Goal: Transaction & Acquisition: Purchase product/service

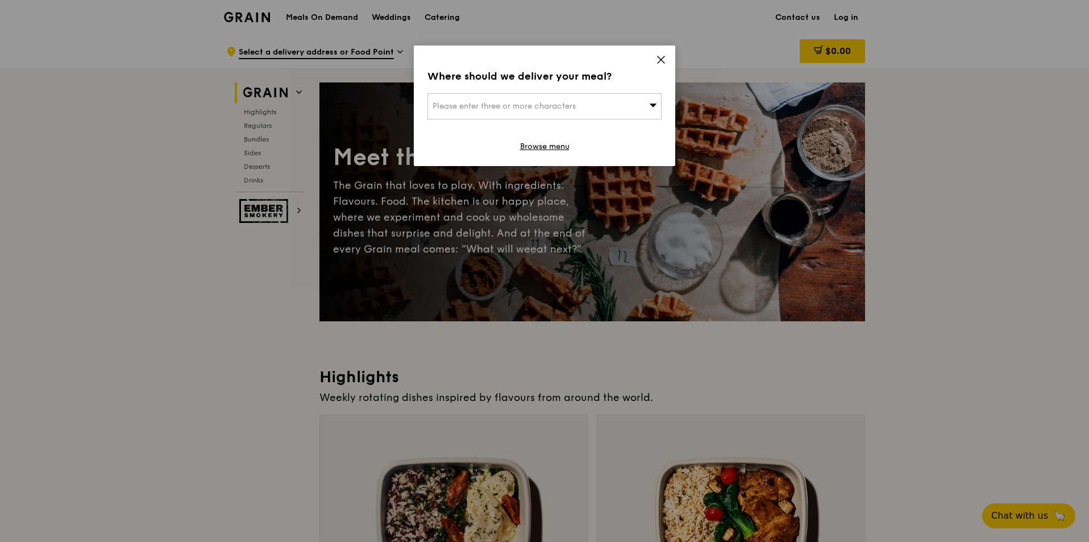
click at [662, 59] on icon at bounding box center [661, 59] width 7 height 7
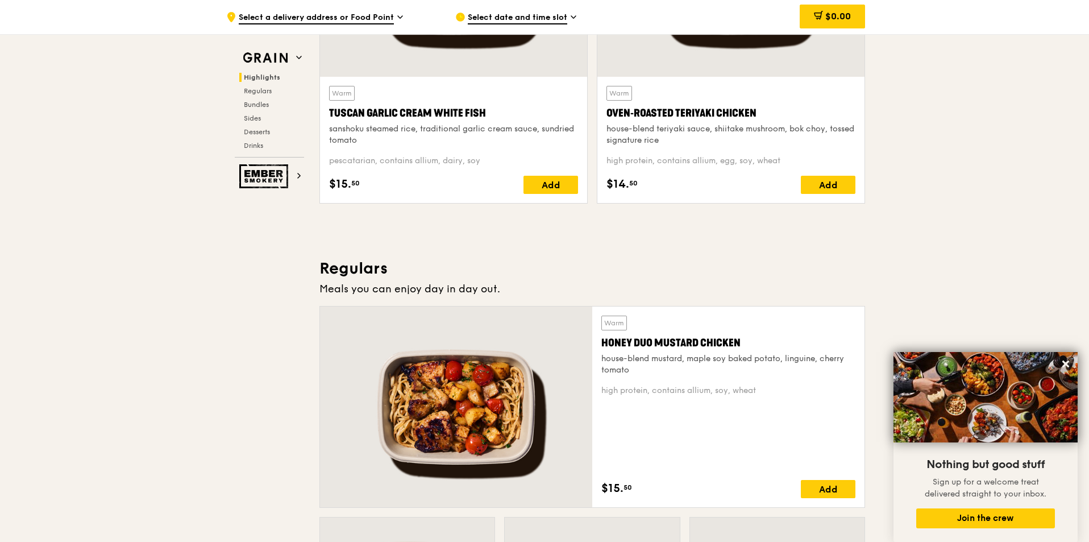
scroll to position [682, 0]
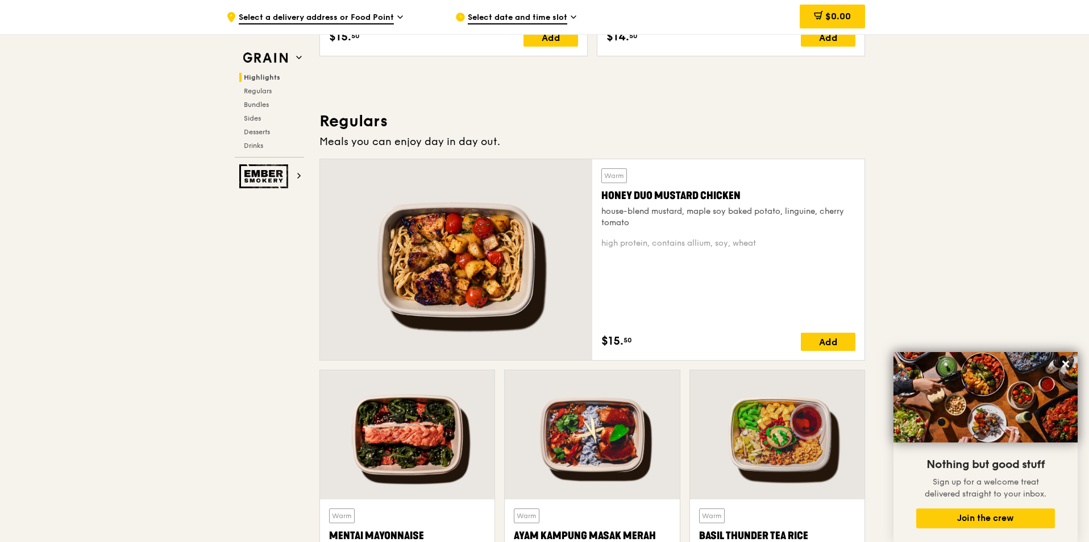
click at [458, 288] on div at bounding box center [456, 259] width 272 height 201
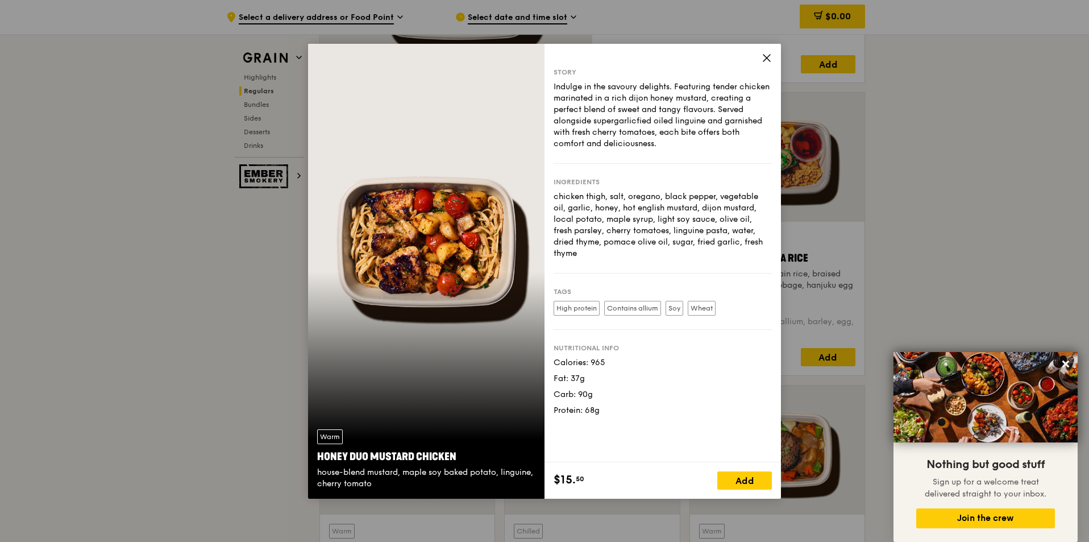
scroll to position [967, 0]
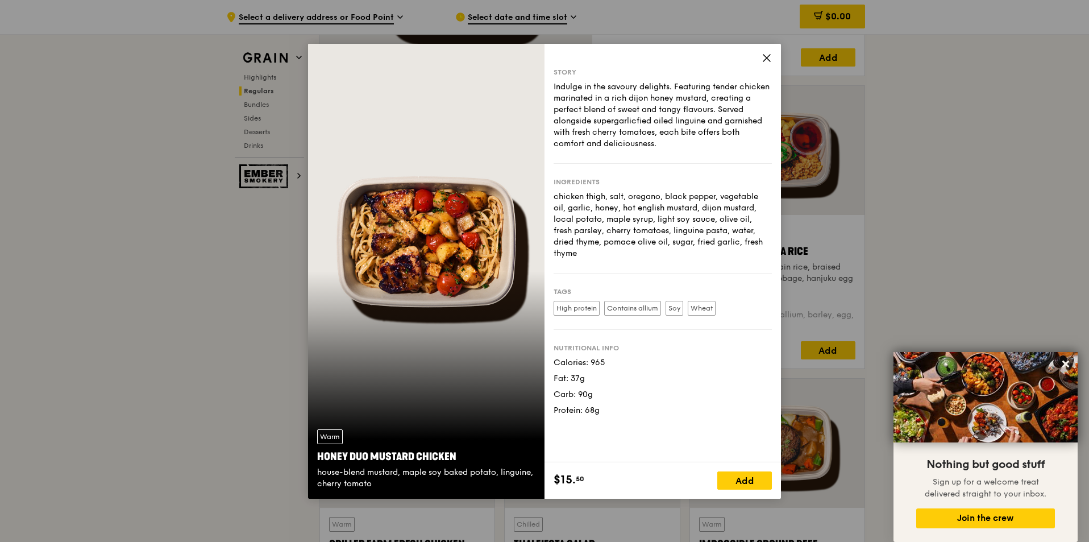
drag, startPoint x: 555, startPoint y: 196, endPoint x: 771, endPoint y: 250, distance: 222.9
click at [771, 250] on div "Ingredients chicken thigh, salt, oregano, black pepper, vegetable oil, garlic, …" at bounding box center [663, 219] width 218 height 110
copy div "chicken thigh, salt, oregano, black pepper, vegetable oil, garlic, honey, hot e…"
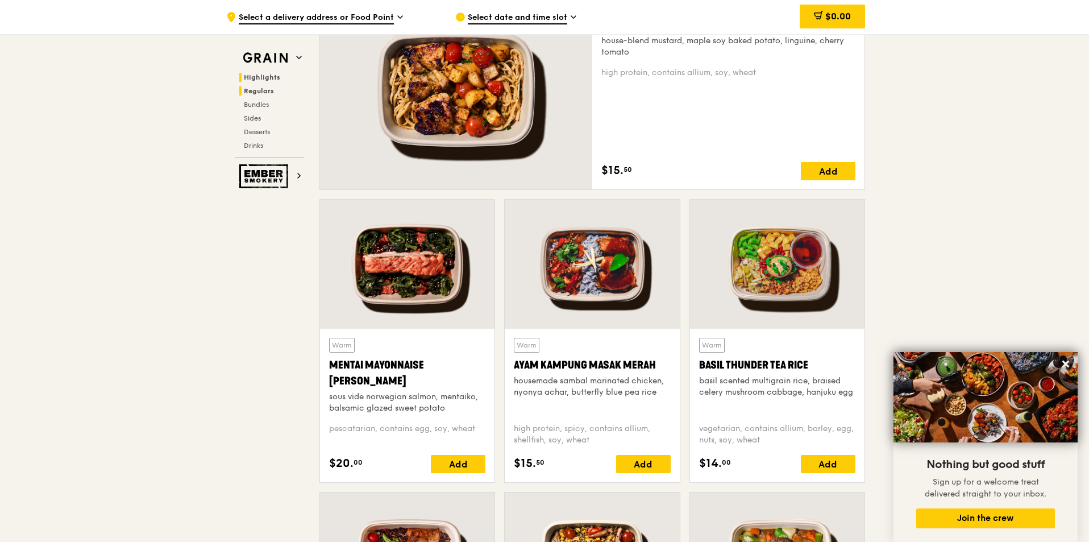
click at [252, 77] on span "Highlights" at bounding box center [262, 77] width 36 height 8
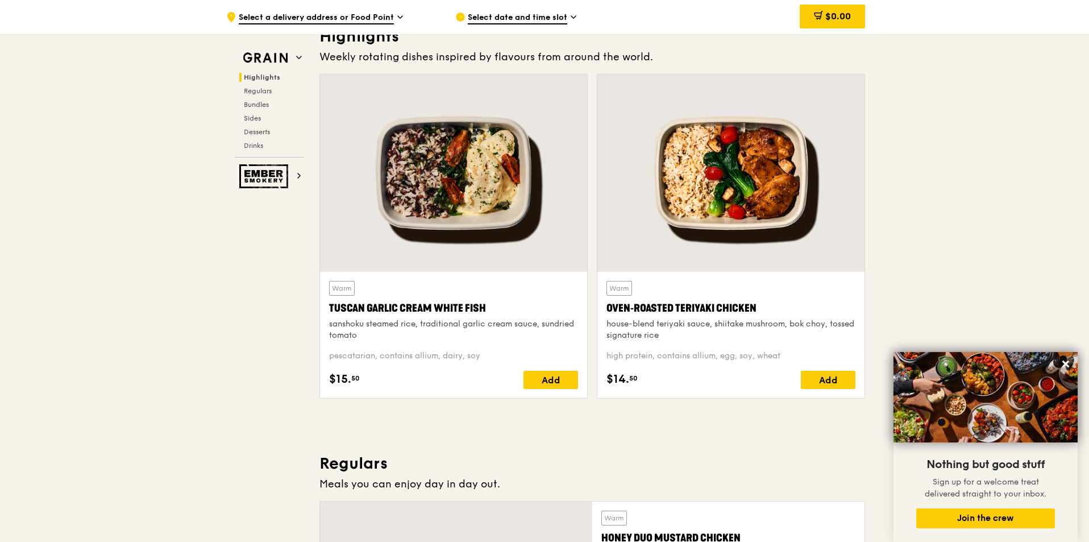
scroll to position [321, 0]
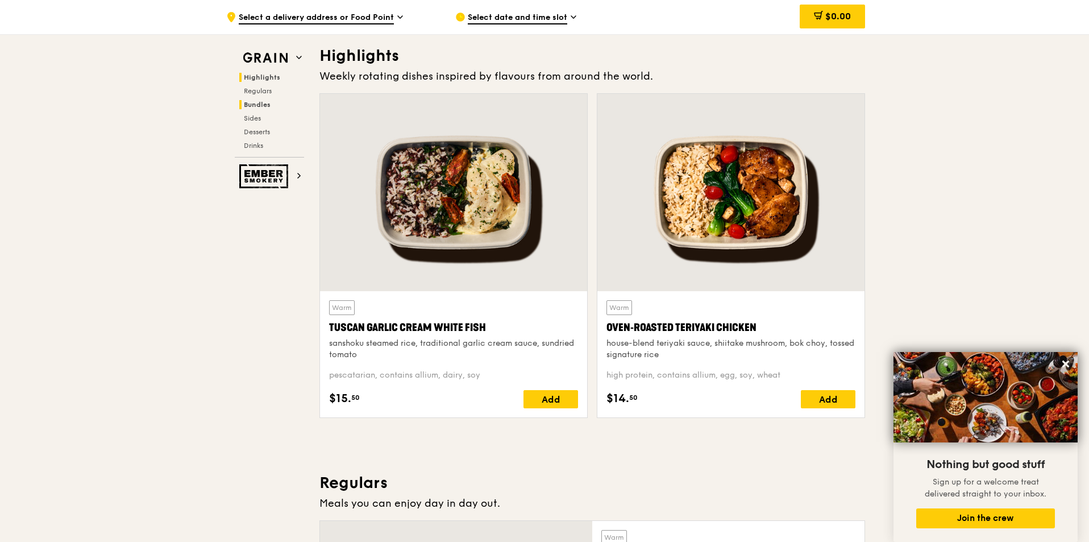
click at [259, 101] on span "Bundles" at bounding box center [257, 105] width 27 height 8
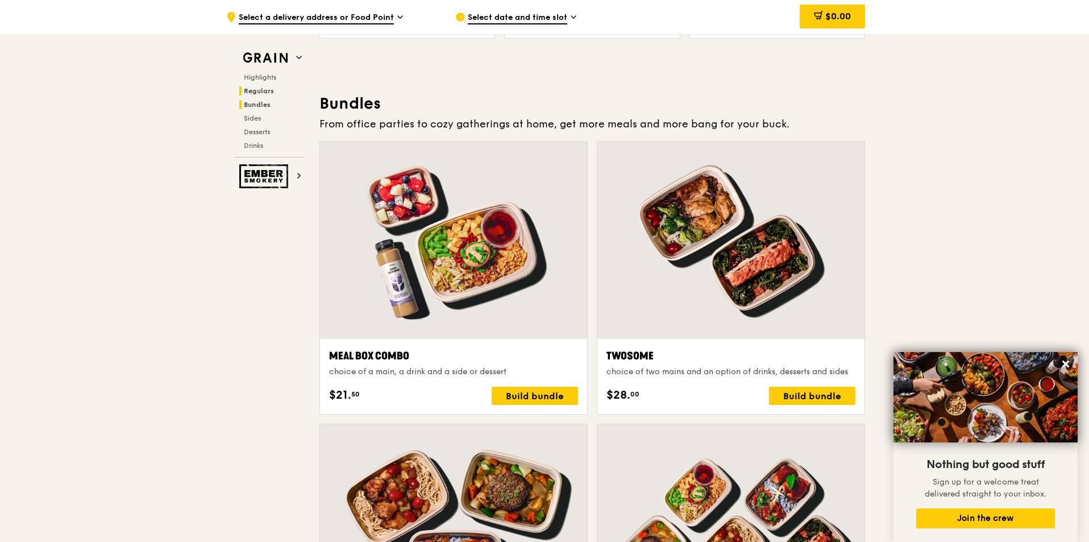
scroll to position [1638, 0]
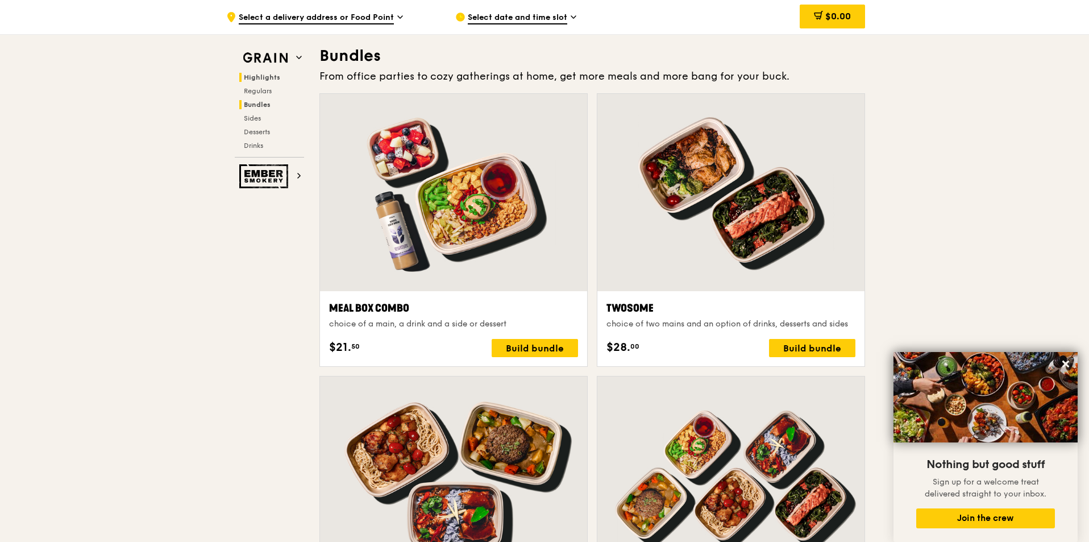
click at [267, 78] on span "Highlights" at bounding box center [262, 77] width 36 height 8
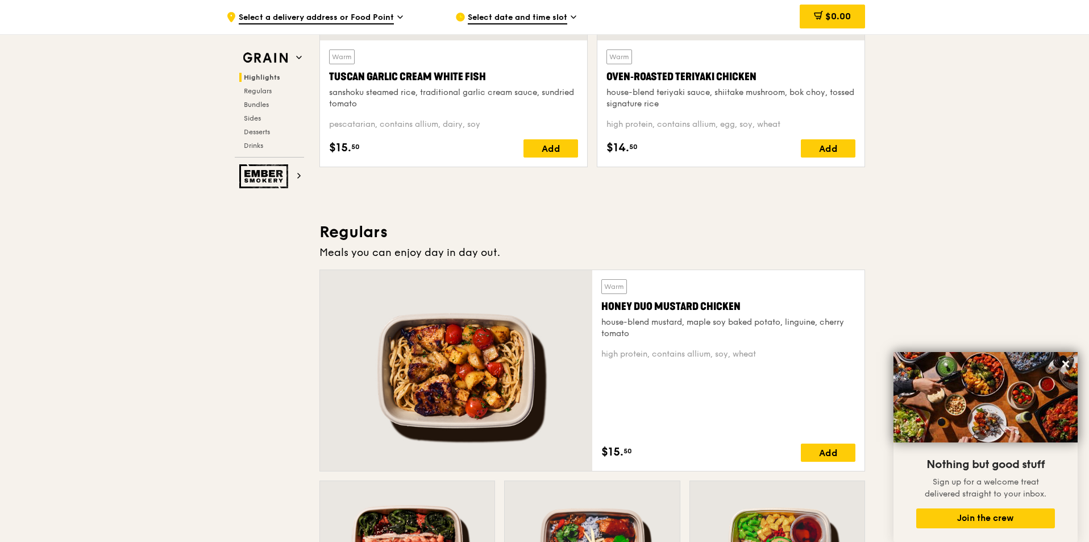
scroll to position [321, 0]
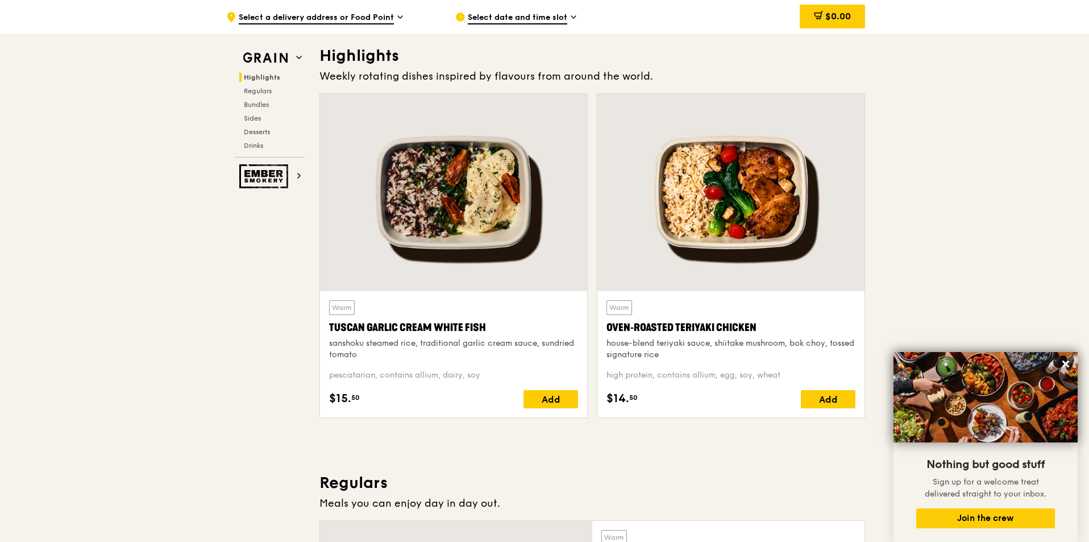
click at [517, 20] on span "Select date and time slot" at bounding box center [518, 18] width 100 height 13
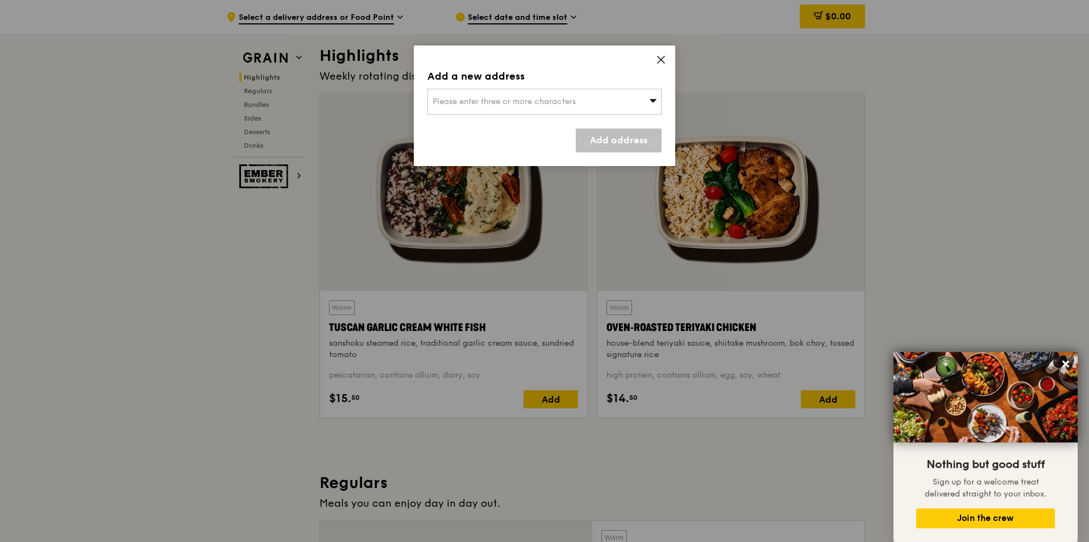
click at [661, 57] on icon at bounding box center [661, 60] width 10 height 10
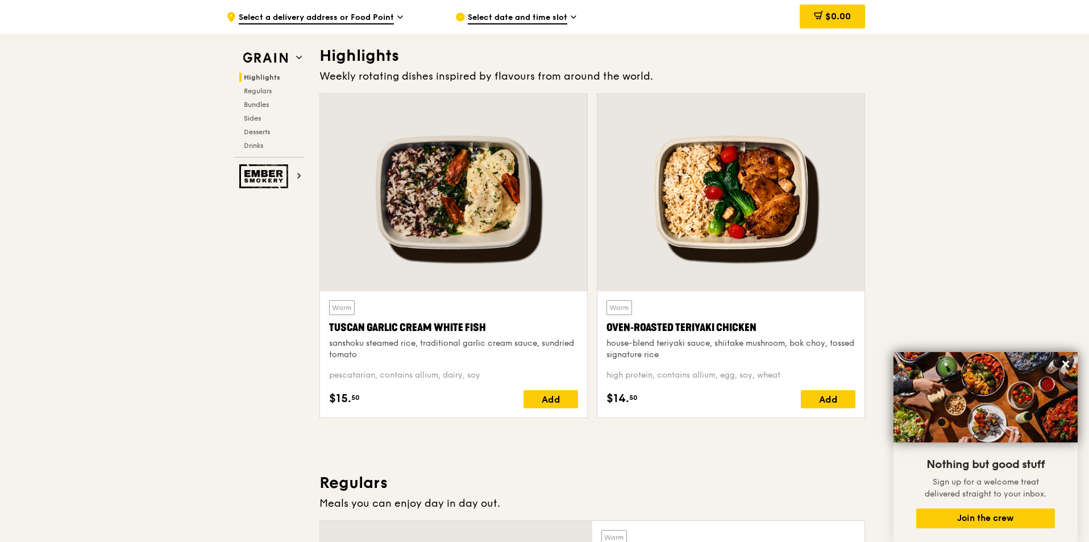
click at [396, 23] on div ".cls-1 { fill: none; stroke: #fff; stroke-linecap: round; stroke-linejoin: roun…" at bounding box center [331, 17] width 211 height 34
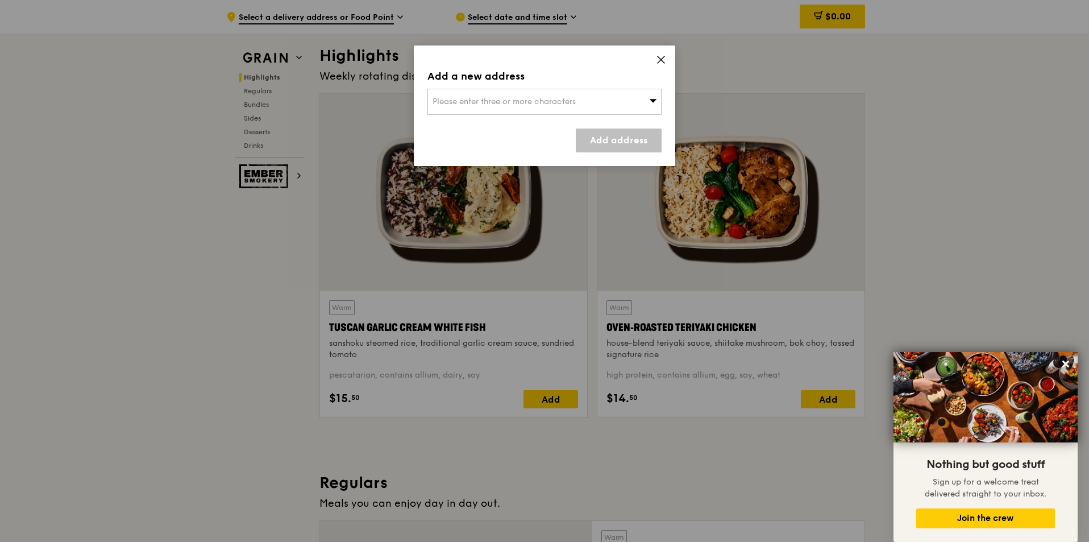
click at [660, 59] on icon at bounding box center [661, 59] width 7 height 7
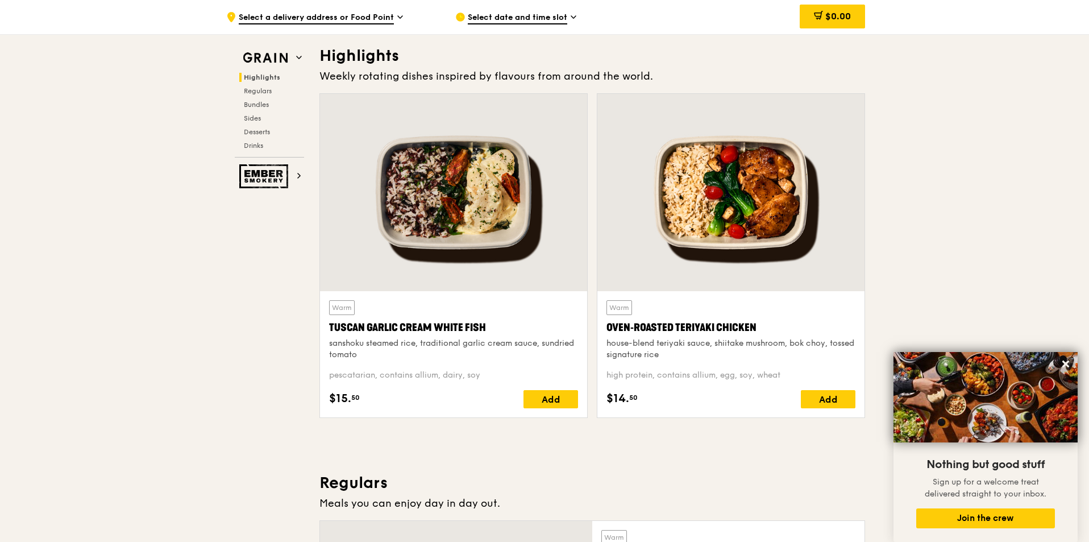
click at [460, 206] on div at bounding box center [453, 192] width 267 height 197
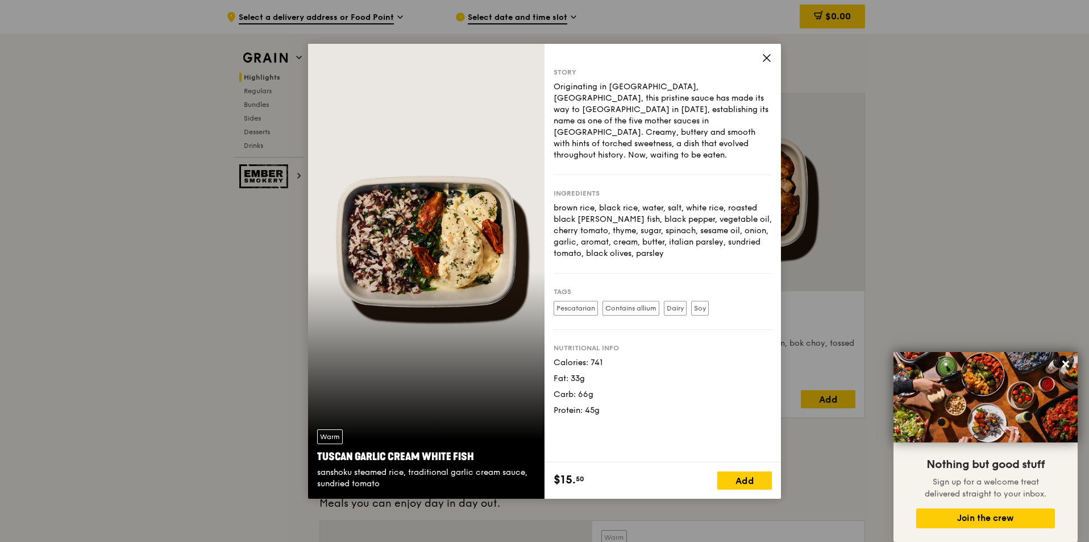
click at [773, 60] on div "Story Originating in [GEOGRAPHIC_DATA], [GEOGRAPHIC_DATA], this pristine sauce …" at bounding box center [663, 253] width 237 height 419
click at [765, 59] on icon at bounding box center [767, 58] width 10 height 10
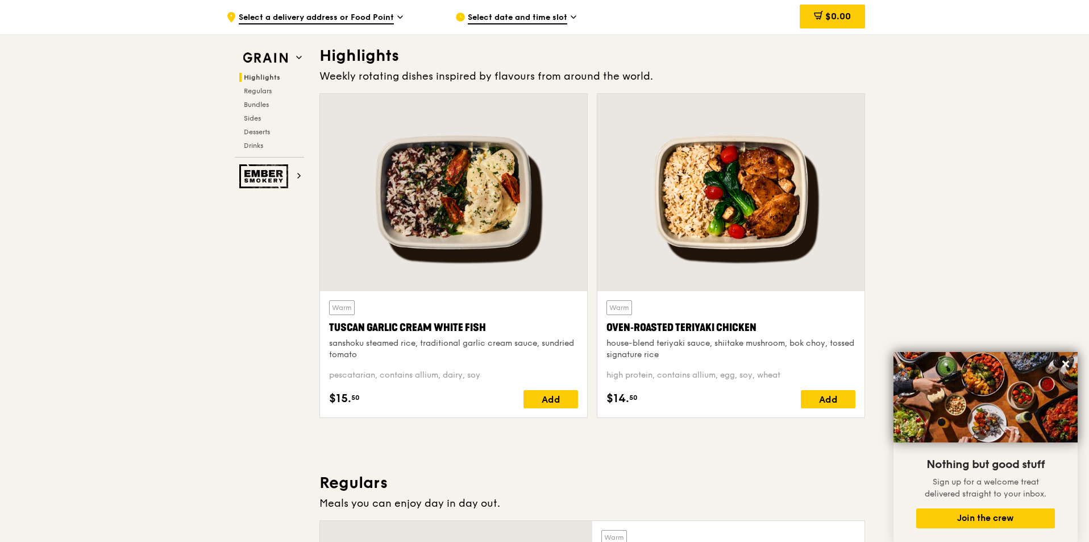
click at [738, 172] on div at bounding box center [731, 192] width 267 height 197
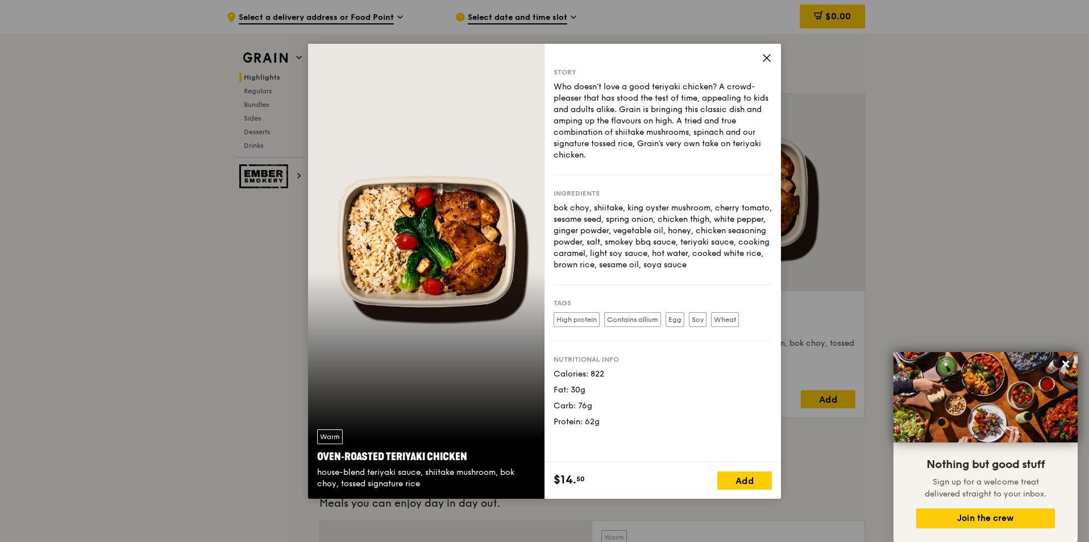
click at [767, 57] on icon at bounding box center [767, 58] width 10 height 10
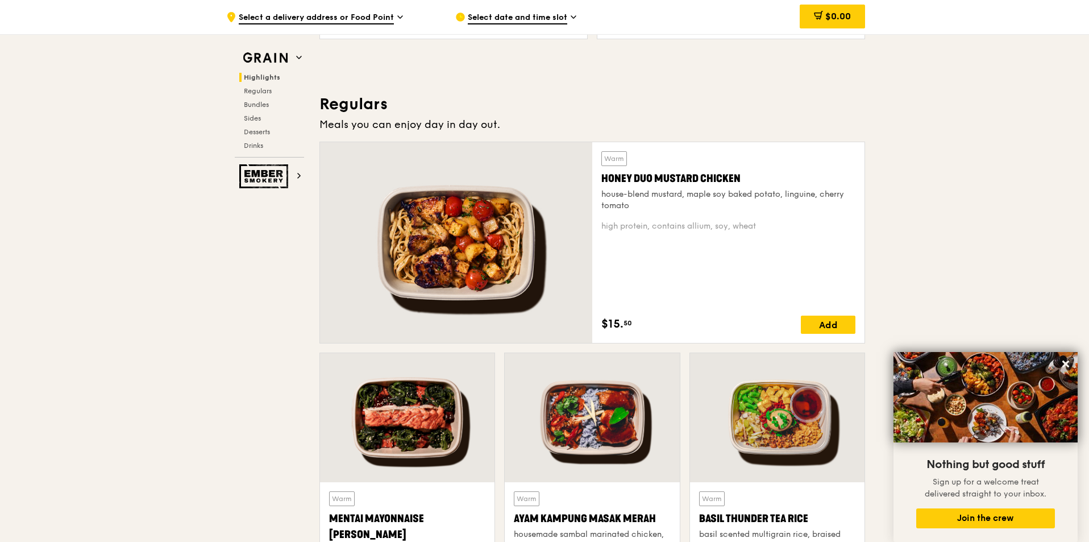
scroll to position [719, 0]
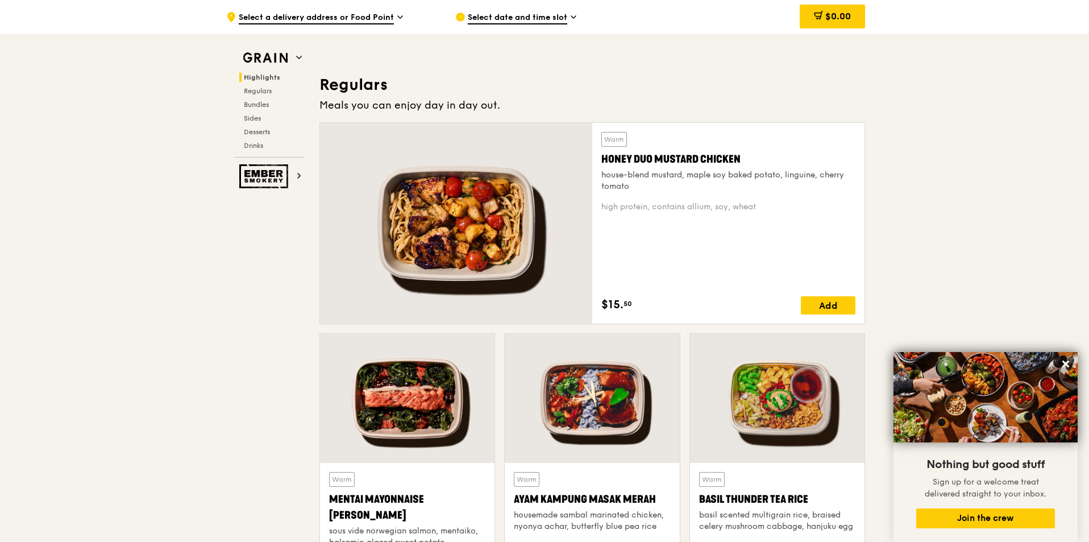
click at [531, 226] on div at bounding box center [456, 223] width 272 height 201
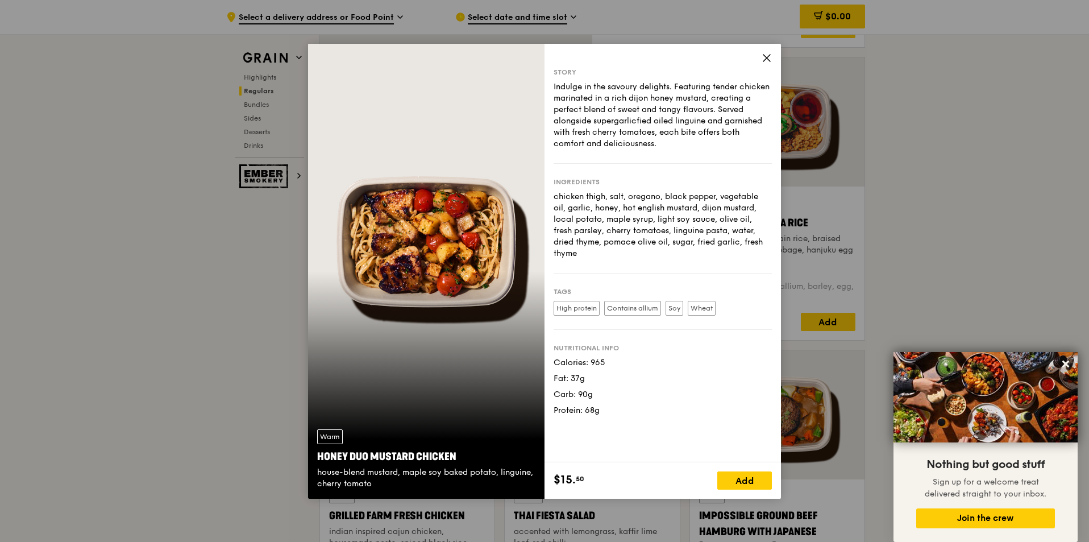
scroll to position [1003, 0]
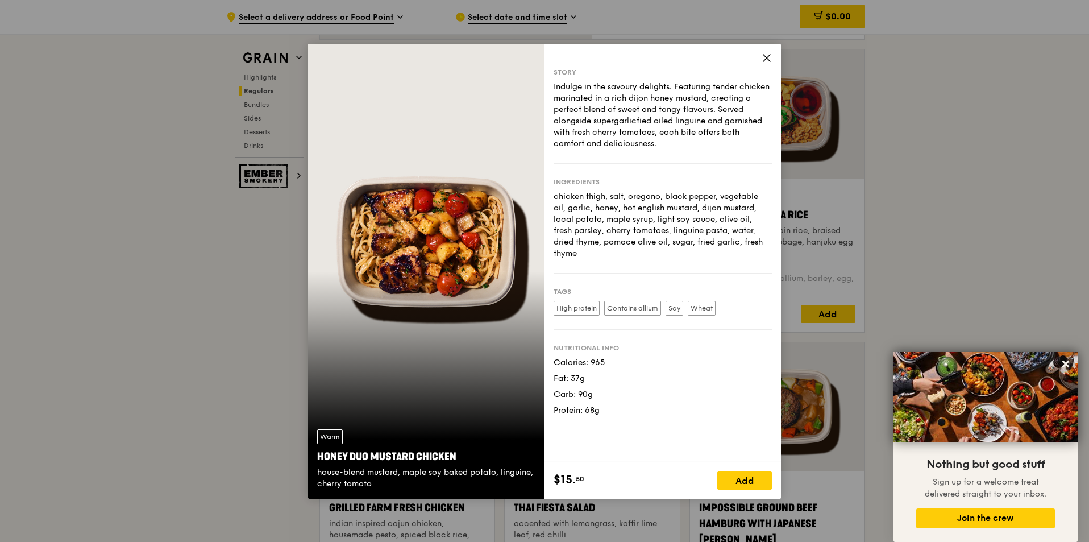
click at [757, 57] on div "Story Indulge in the savoury delights. Featuring tender chicken marinated in a …" at bounding box center [663, 253] width 237 height 419
click at [764, 55] on icon at bounding box center [767, 58] width 7 height 7
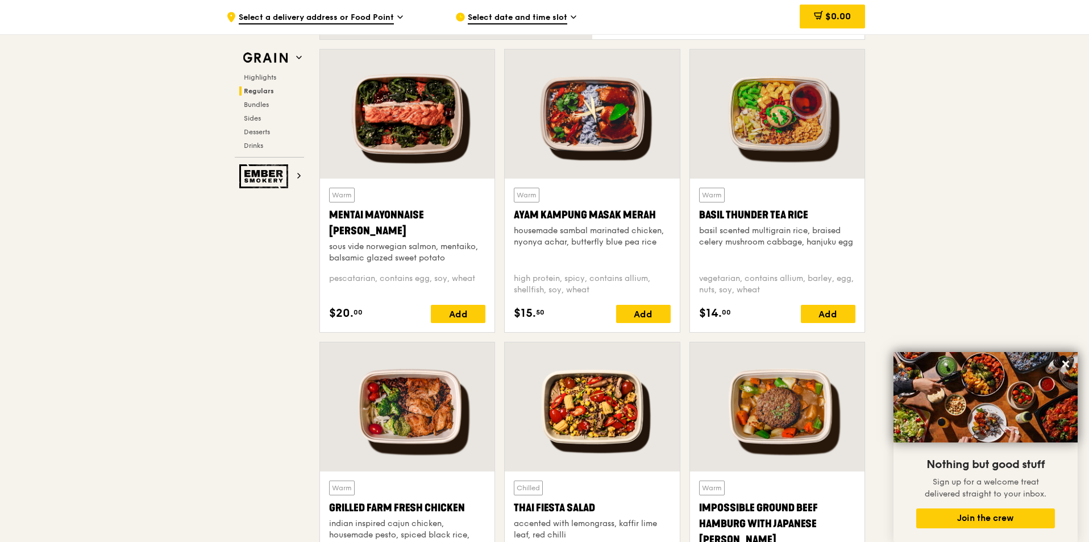
click at [444, 111] on div at bounding box center [407, 113] width 175 height 129
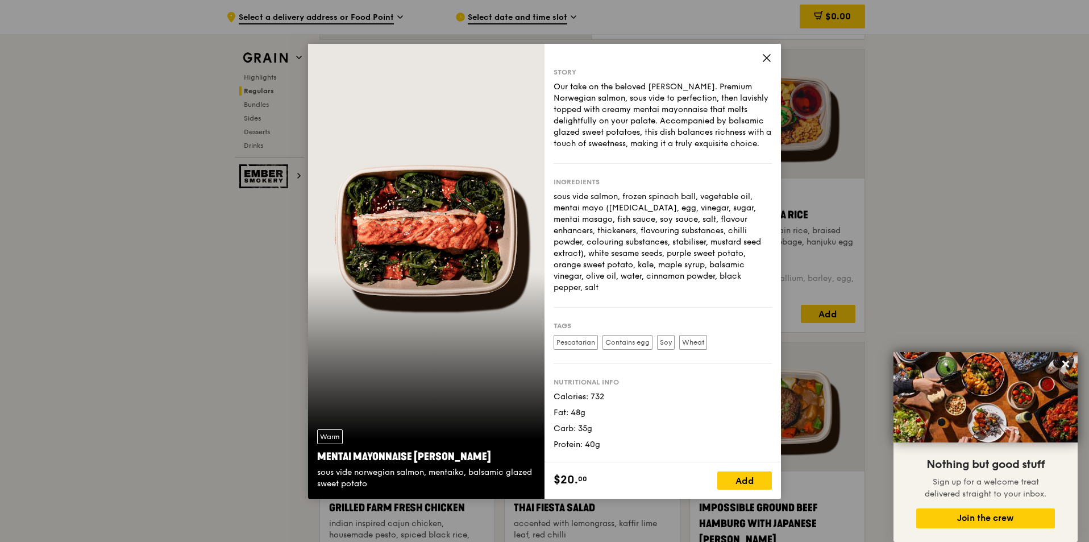
click at [769, 56] on icon at bounding box center [767, 58] width 7 height 7
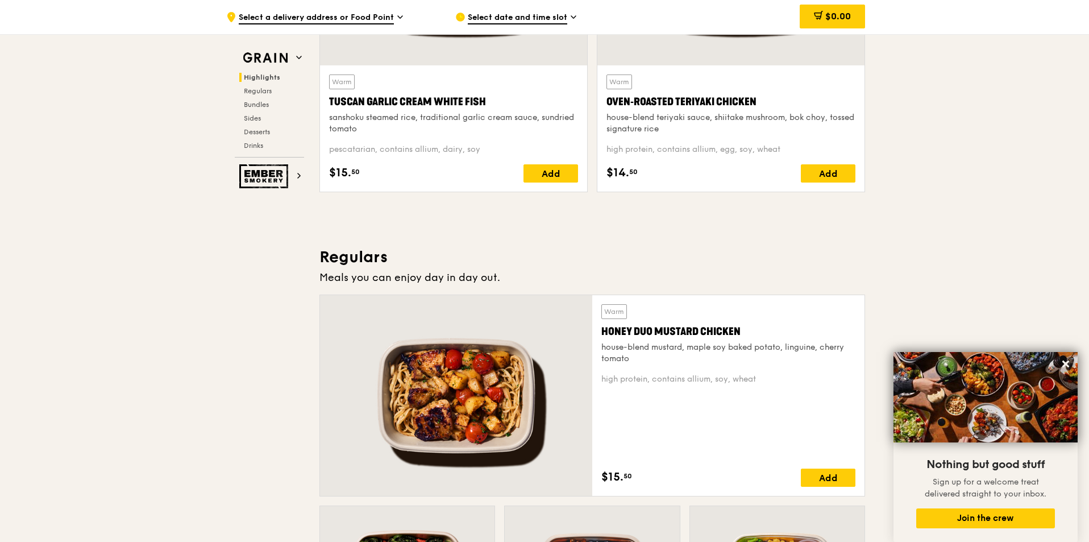
scroll to position [662, 0]
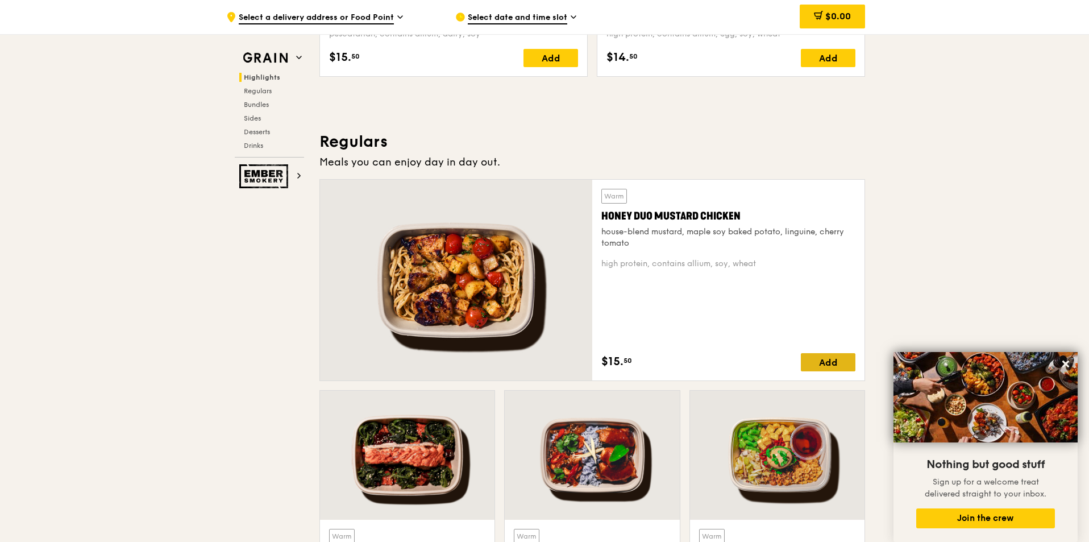
click at [825, 359] on div "Add" at bounding box center [828, 362] width 55 height 18
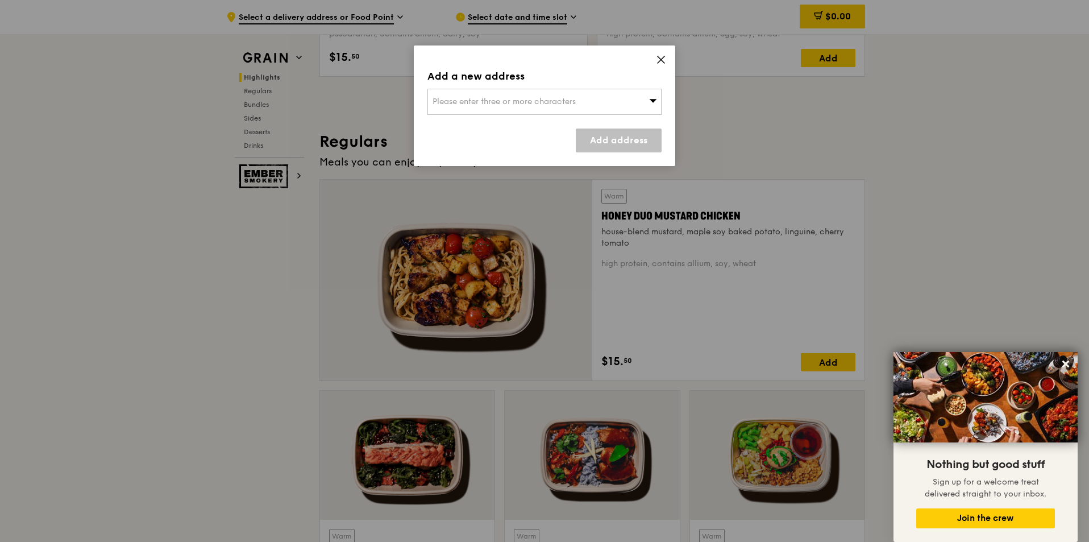
click at [657, 57] on icon at bounding box center [661, 60] width 10 height 10
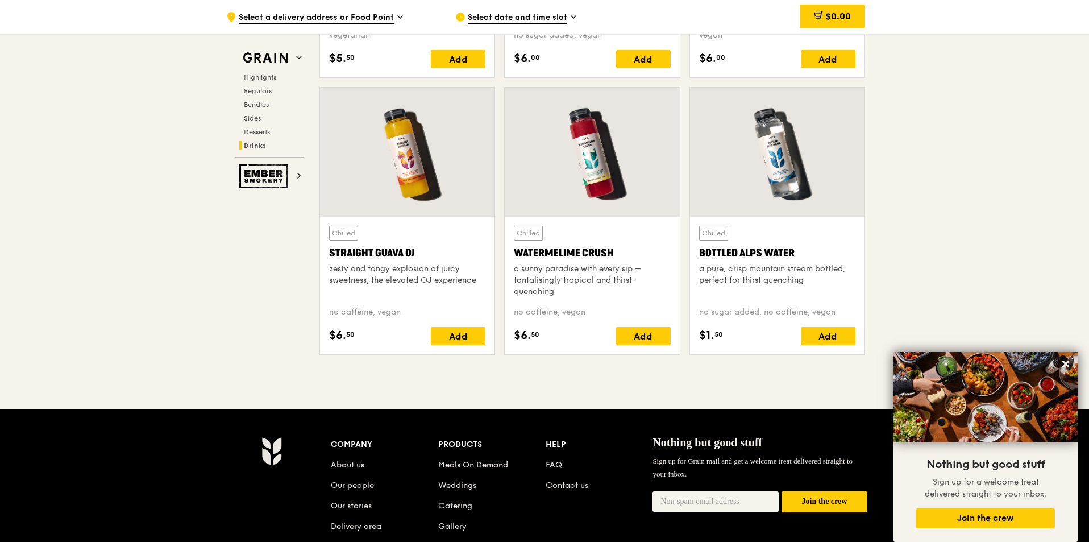
scroll to position [4244, 0]
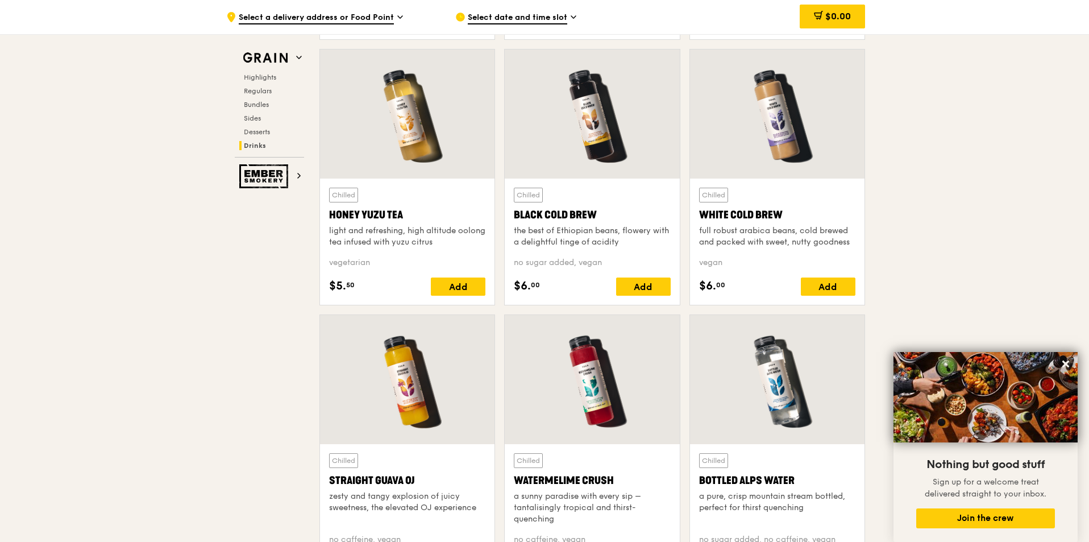
click at [790, 160] on div at bounding box center [777, 113] width 175 height 129
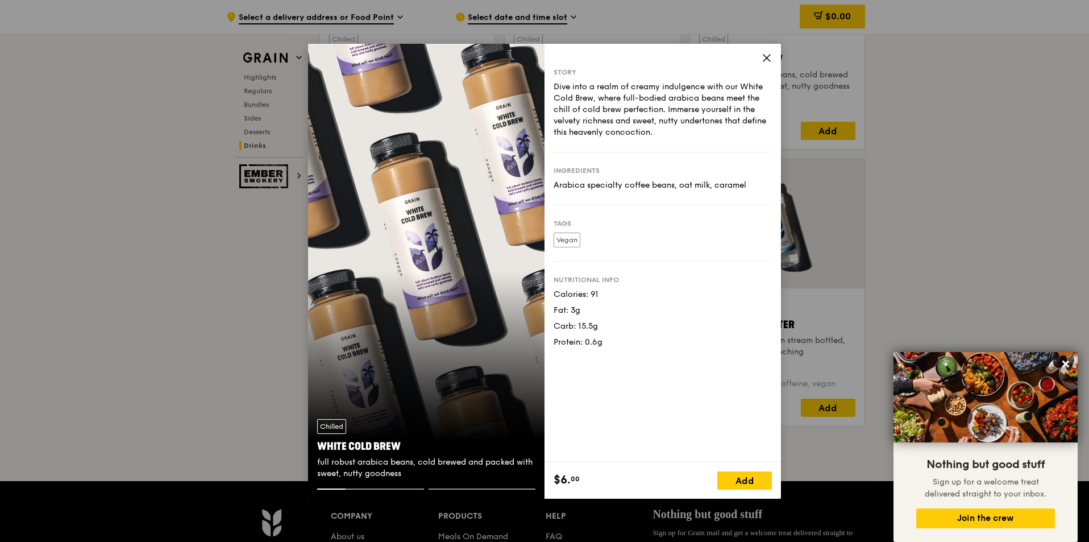
scroll to position [4415, 0]
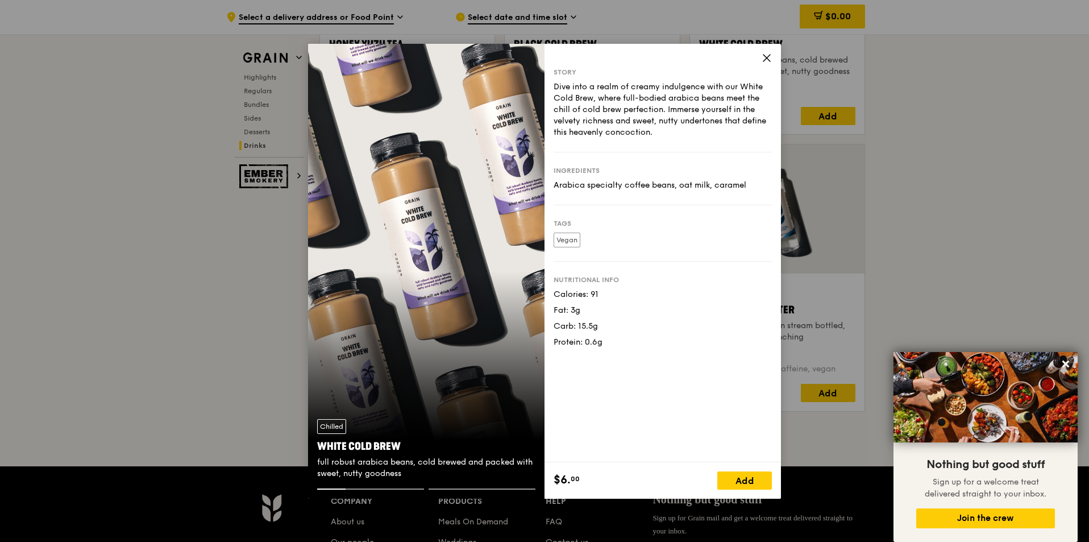
click at [371, 487] on div "Chilled White Cold Brew full robust arabica beans, cold brewed and packed with …" at bounding box center [426, 449] width 237 height 78
click at [496, 349] on div "Chilled White Cold Brew full robust arabica beans, cold brewed and packed with …" at bounding box center [426, 271] width 237 height 455
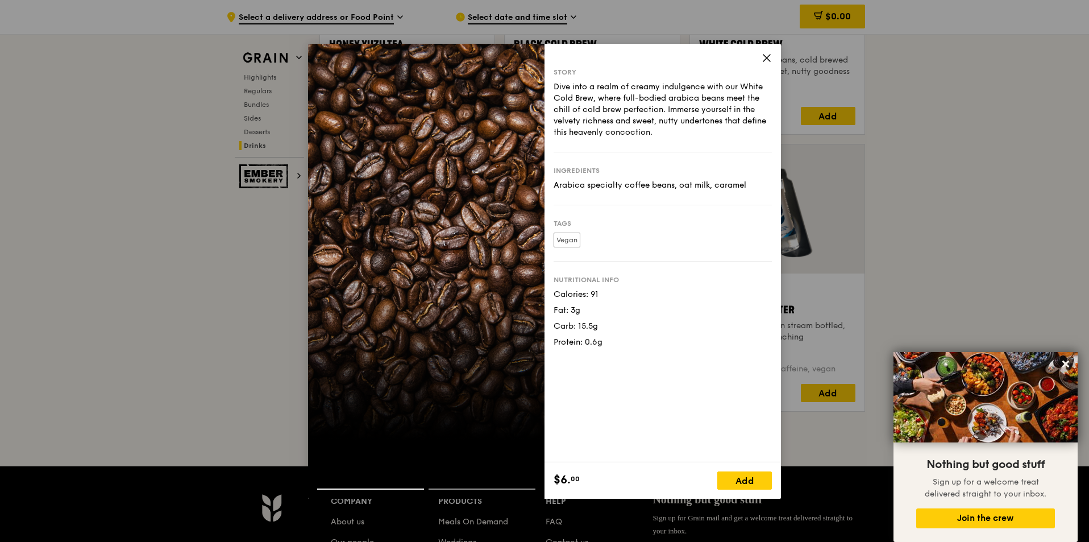
click at [515, 309] on div at bounding box center [426, 271] width 237 height 455
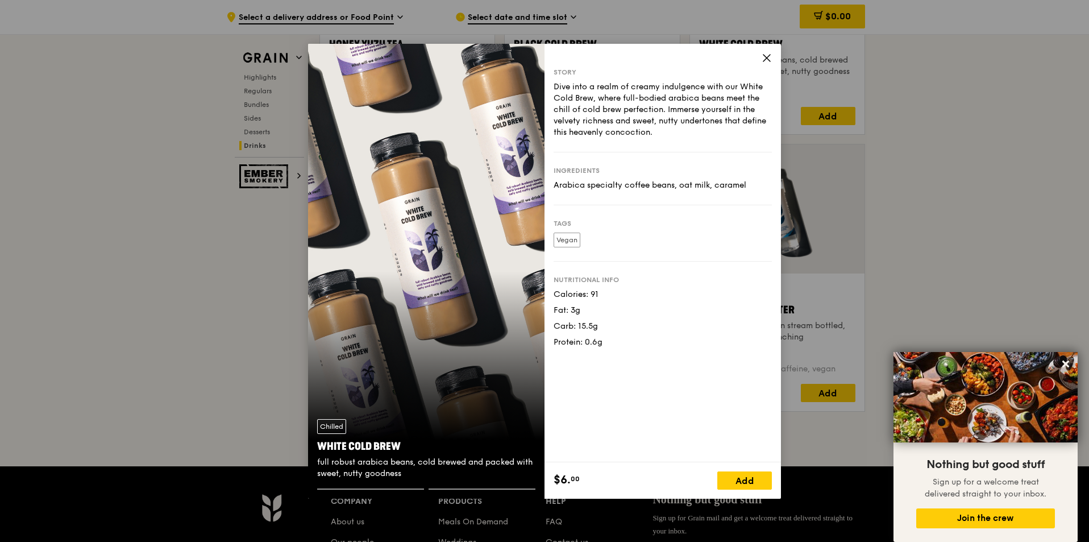
click at [530, 299] on div "Chilled White Cold Brew full robust arabica beans, cold brewed and packed with …" at bounding box center [426, 271] width 237 height 455
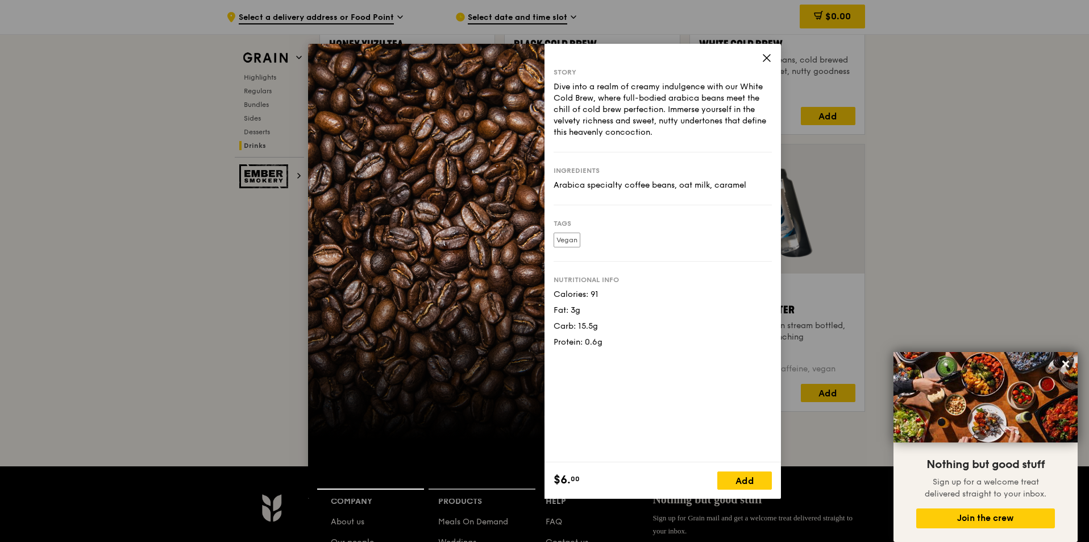
click at [530, 299] on div at bounding box center [426, 271] width 237 height 455
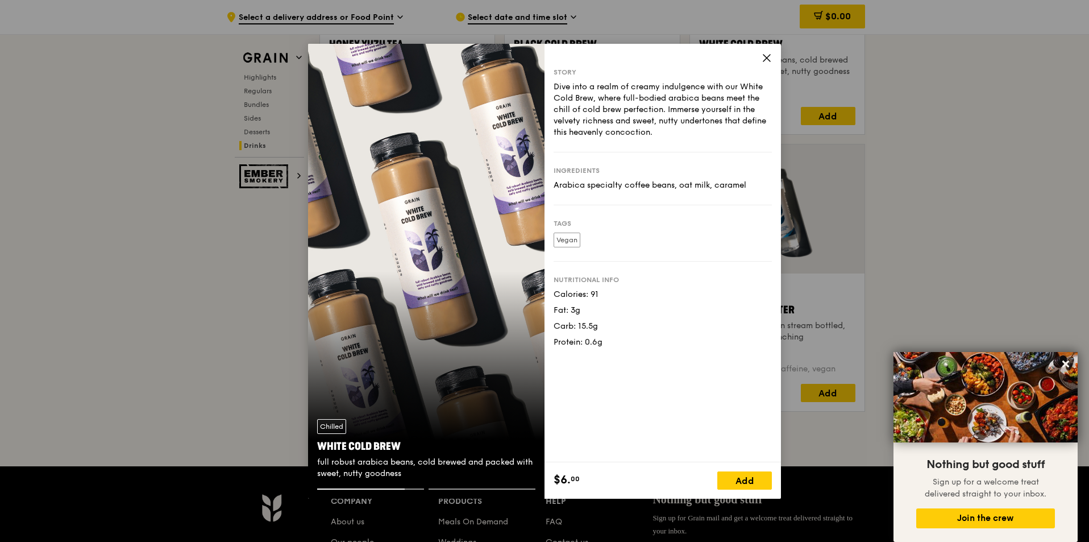
drag, startPoint x: 554, startPoint y: 84, endPoint x: 748, endPoint y: 188, distance: 220.1
click at [748, 188] on div "Story Dive into a realm of creamy indulgence with our White Cold Brew, where fu…" at bounding box center [663, 253] width 237 height 419
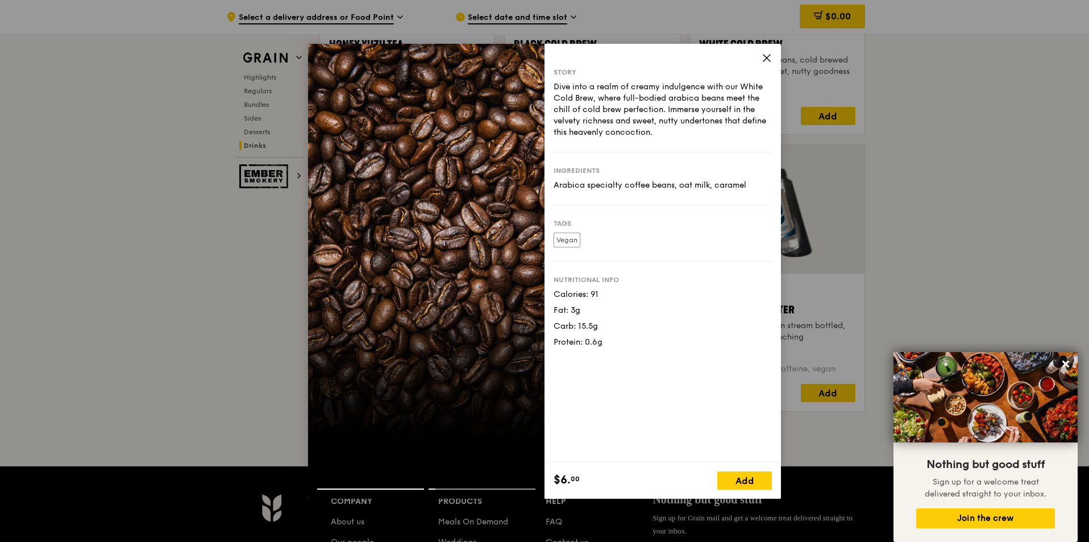
copy div "Dive into a realm of creamy indulgence with our White Cold Brew, where full-bod…"
click at [767, 57] on icon at bounding box center [767, 58] width 7 height 7
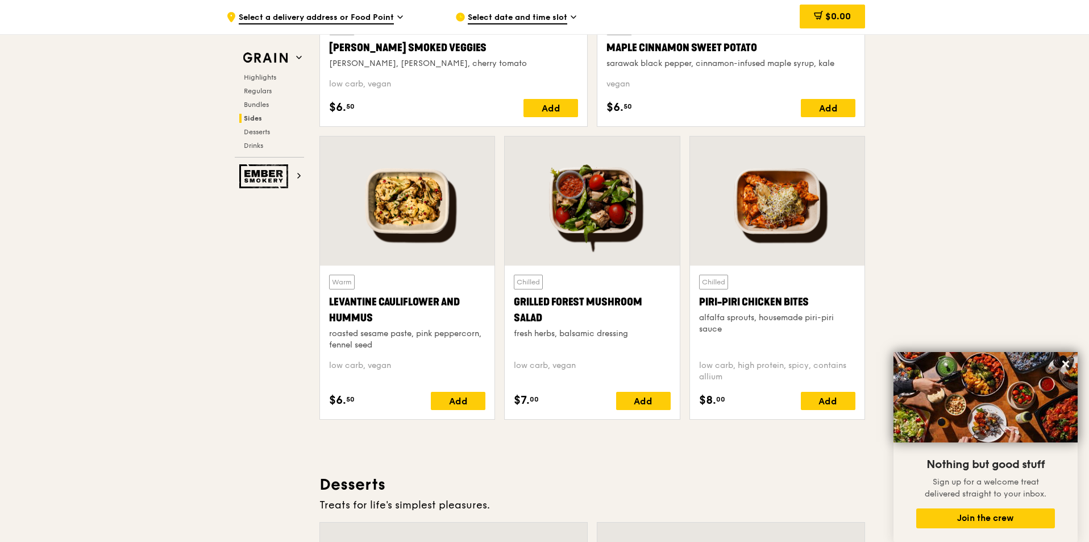
scroll to position [2595, 0]
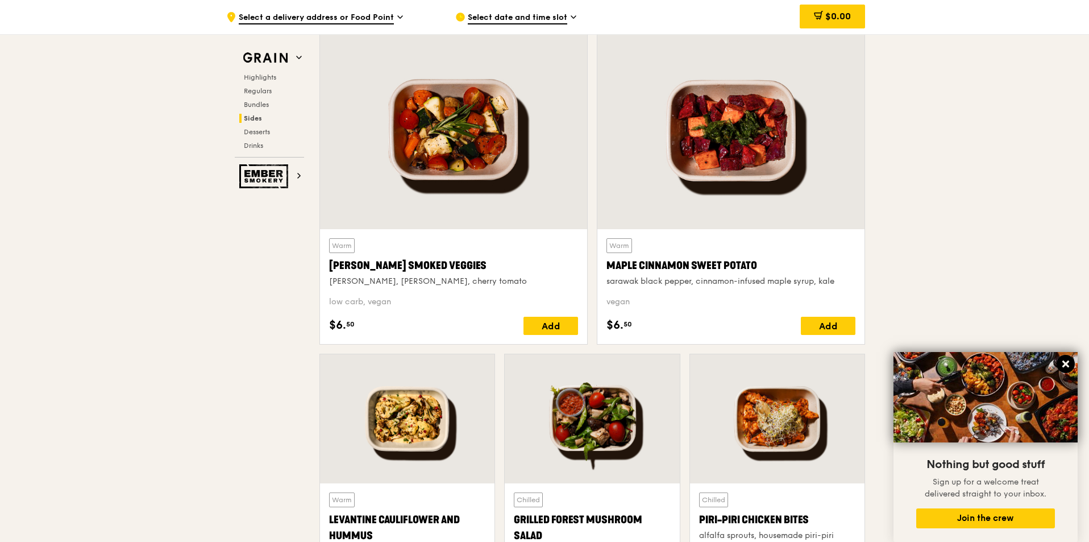
click at [1064, 366] on icon at bounding box center [1066, 364] width 7 height 7
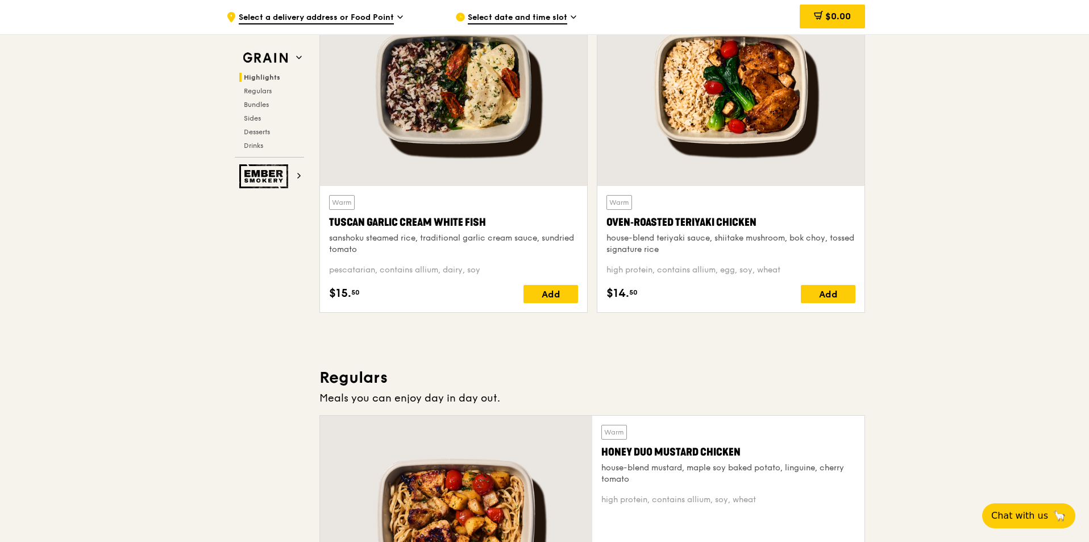
scroll to position [321, 0]
